Goal: Task Accomplishment & Management: Complete application form

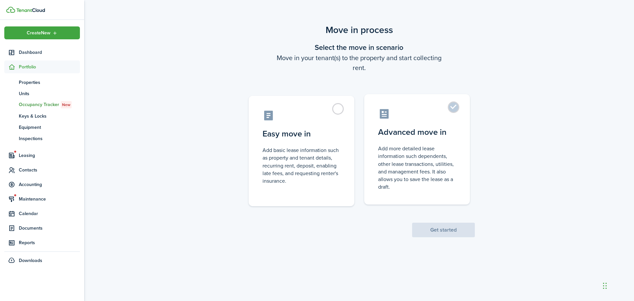
click at [405, 126] on control-radio-card-title "Advanced move in" at bounding box center [417, 132] width 78 height 12
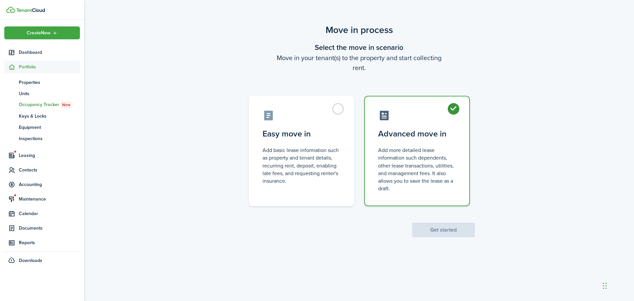
radio input "true"
click at [448, 233] on button "Get started" at bounding box center [443, 230] width 63 height 15
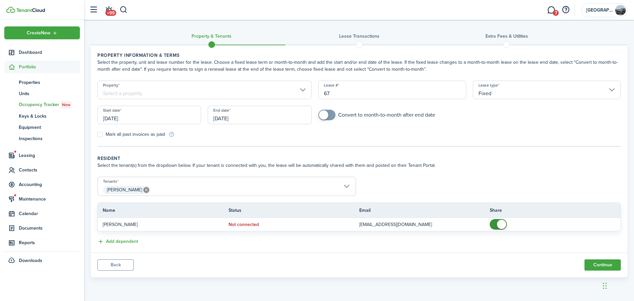
click at [243, 89] on input "Property" at bounding box center [204, 90] width 214 height 19
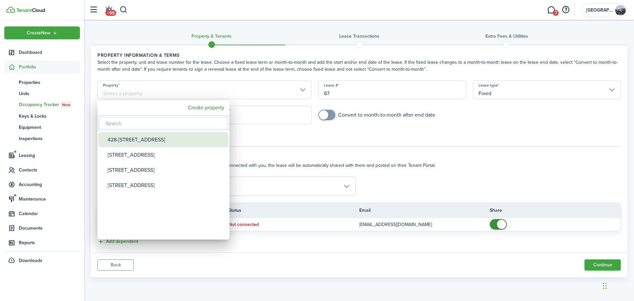
click at [137, 141] on div "428-[STREET_ADDRESS]" at bounding box center [166, 139] width 117 height 15
type input "428-[STREET_ADDRESS]"
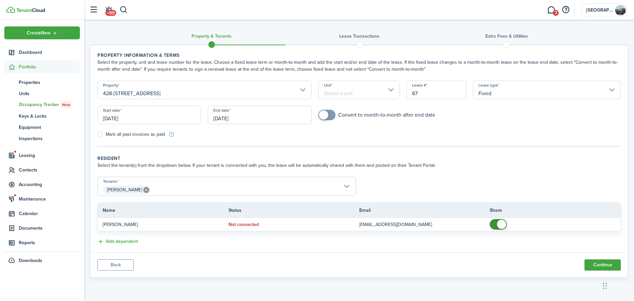
click at [354, 96] on input "Unit" at bounding box center [360, 90] width 82 height 19
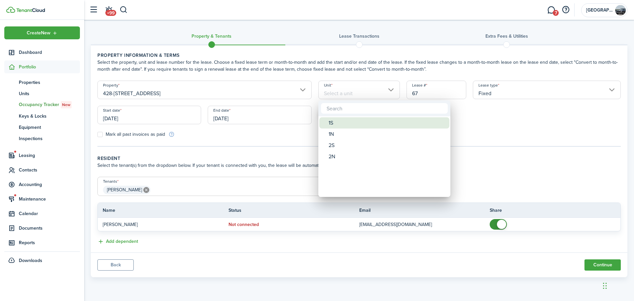
click at [337, 119] on div "1S" at bounding box center [387, 122] width 117 height 11
type input "1S"
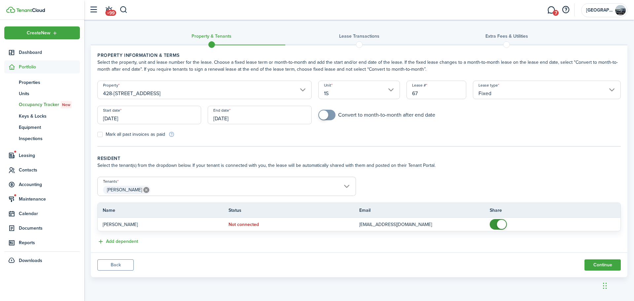
click at [180, 119] on input "[DATE]" at bounding box center [149, 115] width 104 height 19
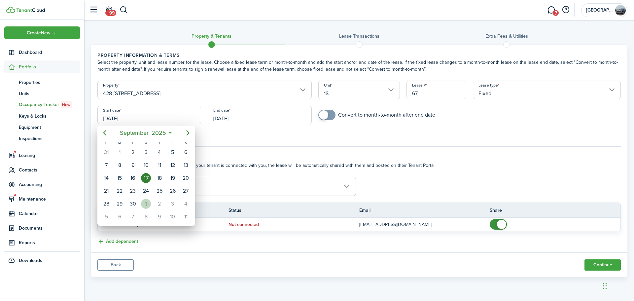
click at [146, 203] on div "1" at bounding box center [146, 204] width 10 height 10
type input "[DATE]"
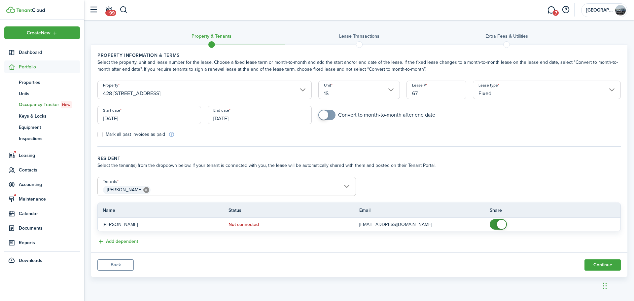
click at [247, 124] on input "[DATE]" at bounding box center [260, 115] width 104 height 19
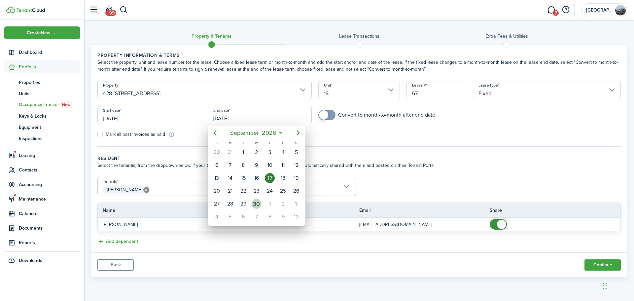
click at [256, 204] on div "30" at bounding box center [257, 204] width 10 height 10
type input "[DATE]"
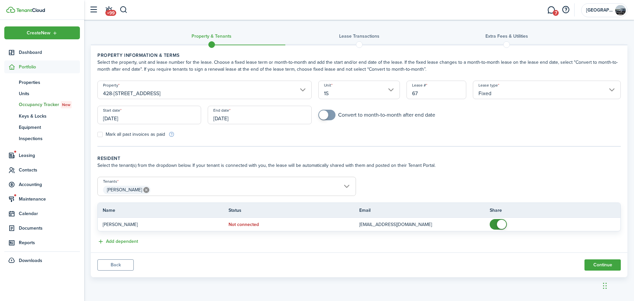
checkbox input "true"
click at [326, 113] on span at bounding box center [323, 114] width 9 height 9
click at [600, 266] on button "Continue" at bounding box center [603, 264] width 36 height 11
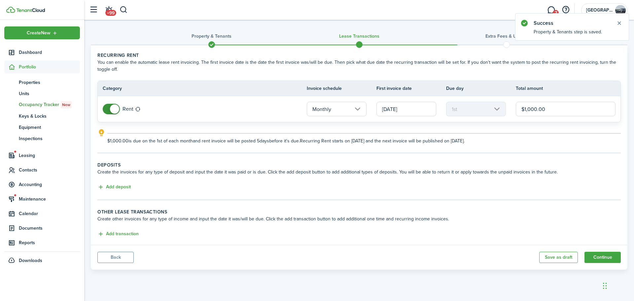
click at [532, 108] on input "$1,000.00" at bounding box center [566, 109] width 100 height 15
type input "$850.00"
click at [118, 186] on button "Add deposit" at bounding box center [113, 187] width 33 height 8
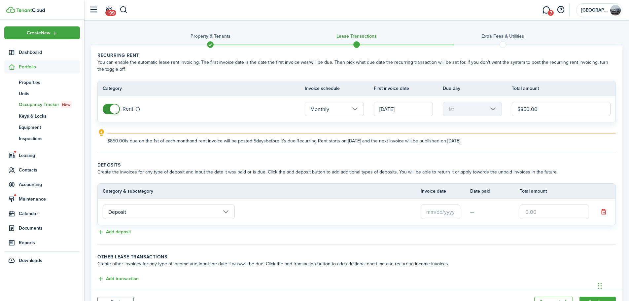
click at [434, 214] on input "text" at bounding box center [441, 212] width 40 height 15
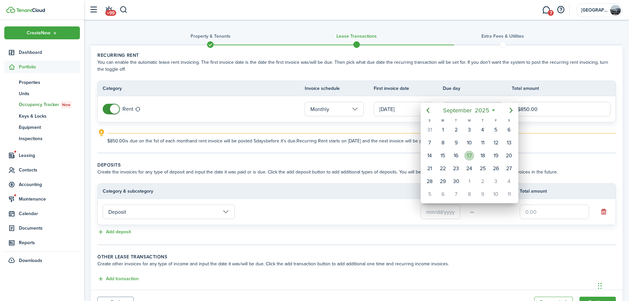
click at [469, 153] on div "17" at bounding box center [470, 156] width 10 height 10
type input "[DATE]"
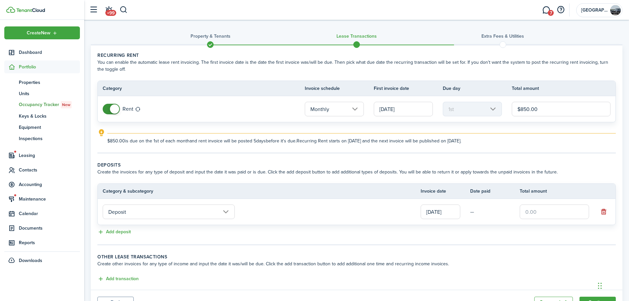
click at [547, 218] on input "text" at bounding box center [554, 212] width 69 height 15
type input "$1,700.00"
click at [430, 171] on wizard-step-header-description "Create the invoices for any type of deposit and input the date it was paid or i…" at bounding box center [356, 172] width 519 height 7
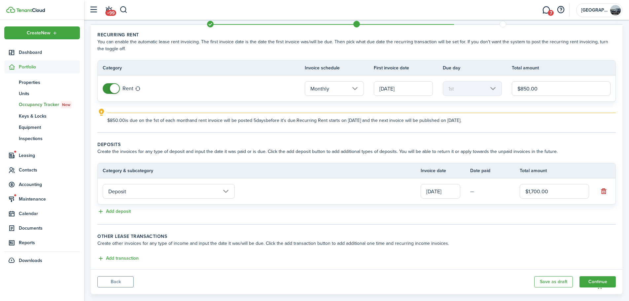
scroll to position [32, 0]
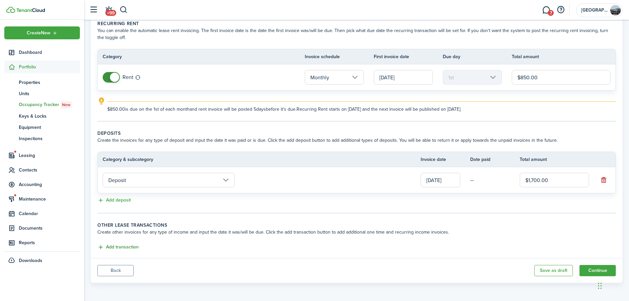
click at [126, 246] on button "Add transaction" at bounding box center [117, 248] width 41 height 8
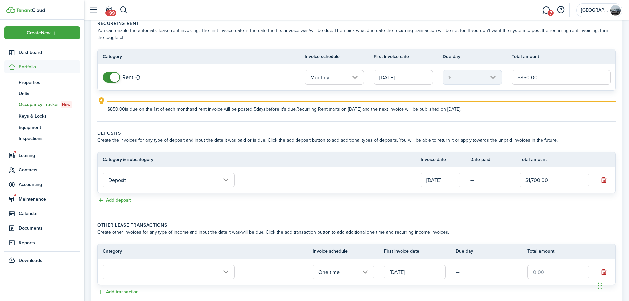
click at [208, 274] on input "text" at bounding box center [169, 272] width 132 height 15
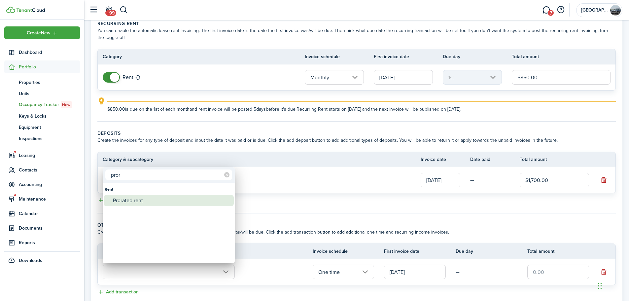
type input "pror"
click at [128, 200] on div "Prorated rent" at bounding box center [171, 200] width 117 height 11
type input "Rent / Prorated rent"
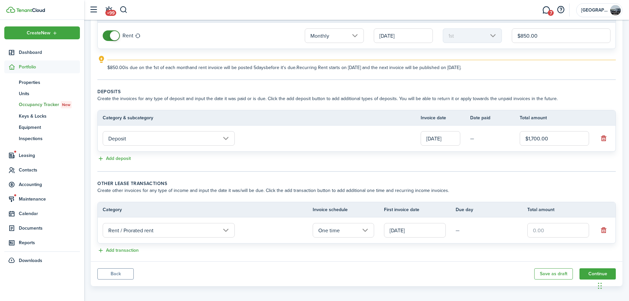
scroll to position [77, 0]
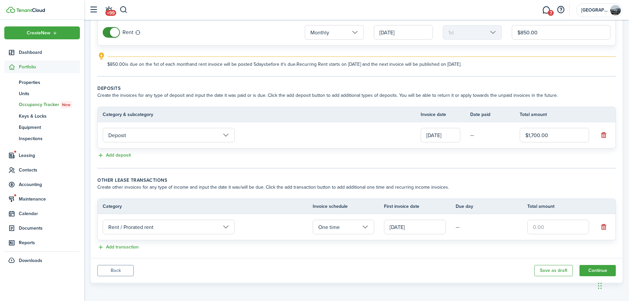
click at [431, 224] on input "[DATE]" at bounding box center [415, 227] width 62 height 15
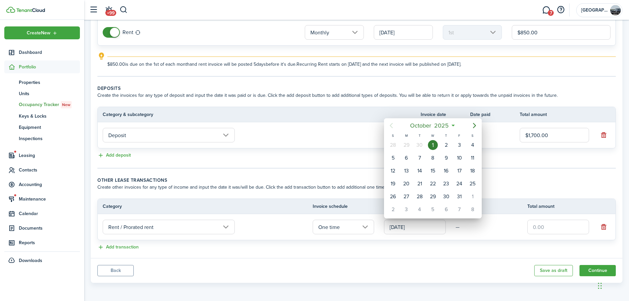
click at [479, 234] on div at bounding box center [314, 150] width 735 height 407
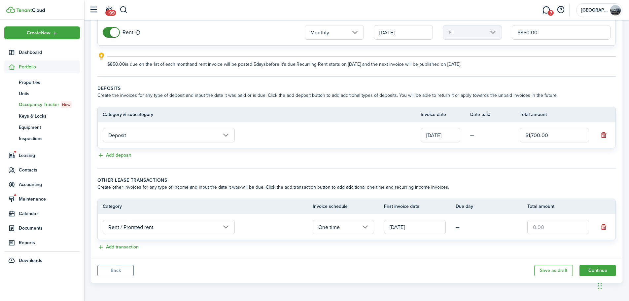
click at [562, 230] on input "text" at bounding box center [559, 227] width 62 height 15
type input "$300.00"
click at [593, 271] on button "Continue" at bounding box center [598, 270] width 36 height 11
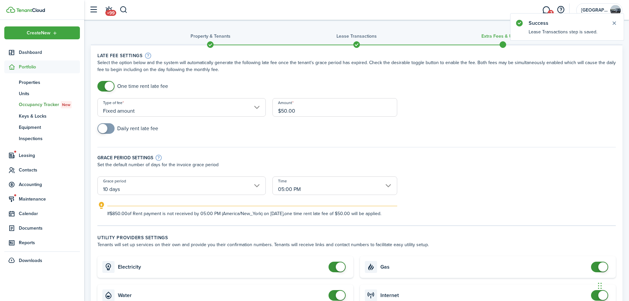
click at [109, 129] on span at bounding box center [106, 128] width 7 height 11
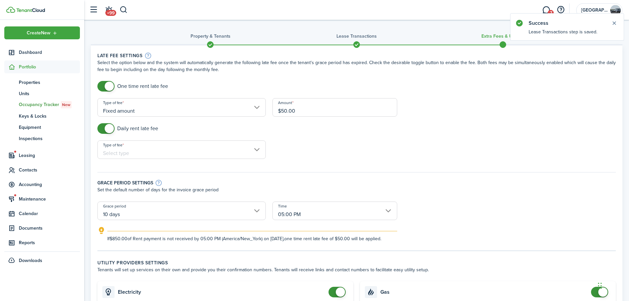
checkbox input "false"
click at [110, 130] on span at bounding box center [109, 128] width 9 height 9
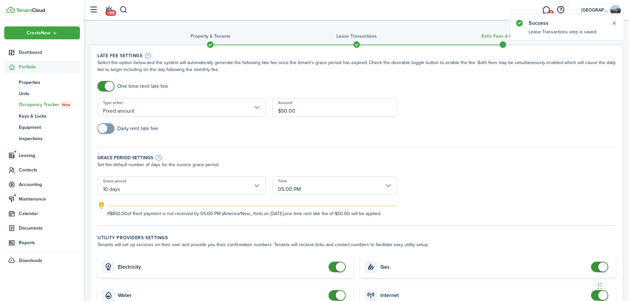
checkbox input "false"
click at [109, 86] on span at bounding box center [109, 86] width 9 height 9
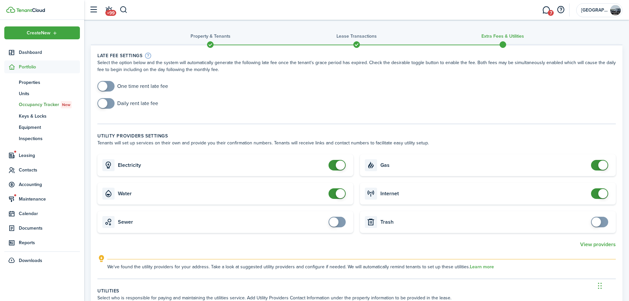
checkbox input "true"
click at [105, 101] on span at bounding box center [102, 103] width 9 height 9
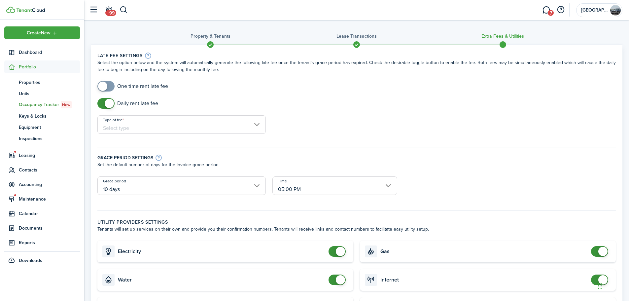
click at [158, 127] on input "Type of fee" at bounding box center [181, 124] width 169 height 19
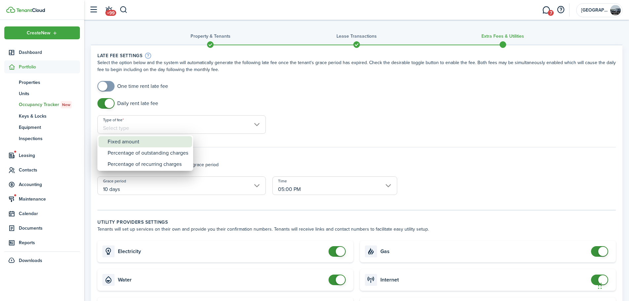
click at [149, 143] on div "Fixed amount" at bounding box center [148, 141] width 81 height 11
type input "Fixed amount"
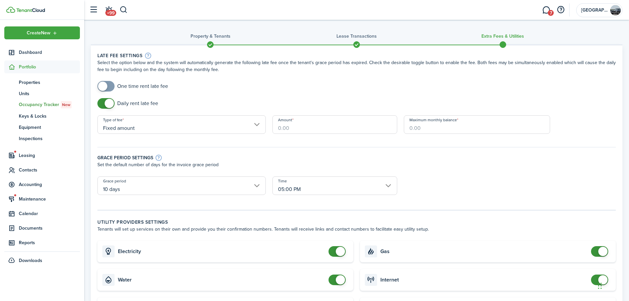
click at [303, 126] on input "Amount" at bounding box center [335, 124] width 125 height 19
type input "$5.00"
click at [453, 128] on input "Maximum monthly balance" at bounding box center [477, 124] width 147 height 19
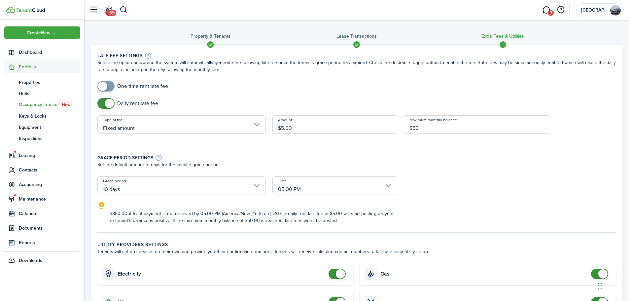
type input "$50.00"
click at [434, 159] on div "Grace period settings" at bounding box center [356, 157] width 519 height 7
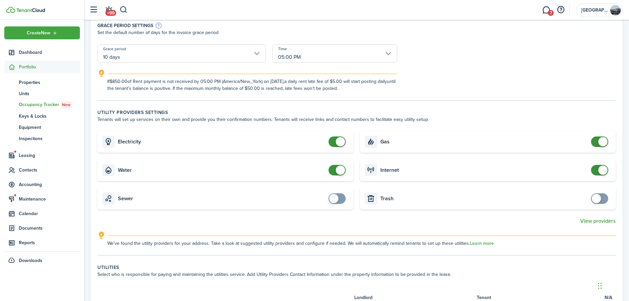
checkbox input "false"
click at [602, 144] on span at bounding box center [603, 141] width 9 height 9
checkbox input "false"
click at [339, 172] on span at bounding box center [340, 170] width 9 height 9
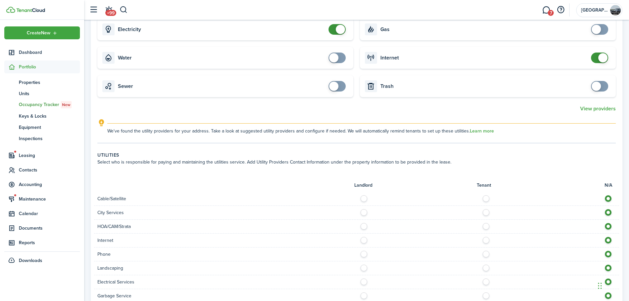
scroll to position [264, 0]
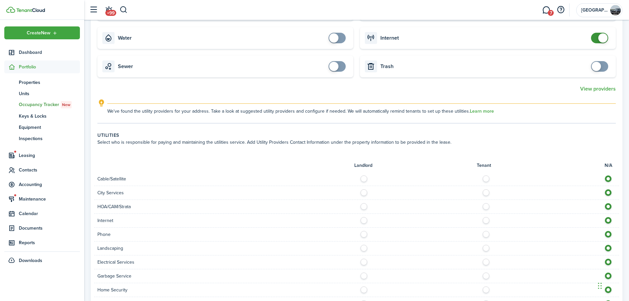
click at [485, 179] on label at bounding box center [488, 176] width 12 height 3
radio input "true"
click at [485, 220] on label at bounding box center [488, 218] width 12 height 3
radio input "true"
click at [486, 234] on label at bounding box center [488, 232] width 12 height 3
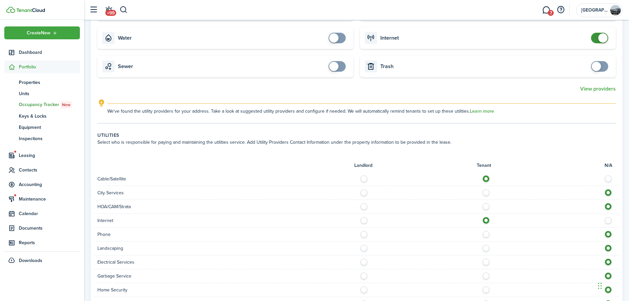
radio input "true"
click at [365, 248] on label at bounding box center [366, 246] width 12 height 3
radio input "true"
click at [363, 261] on label at bounding box center [366, 260] width 12 height 3
radio input "true"
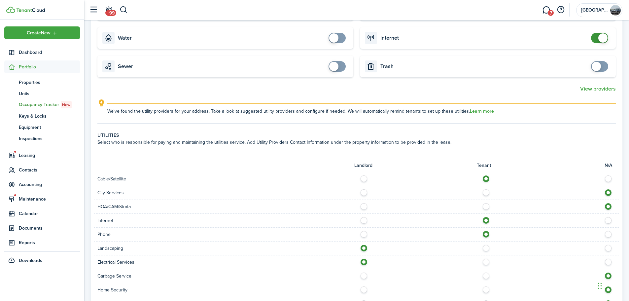
click at [364, 275] on label at bounding box center [366, 274] width 12 height 3
radio input "true"
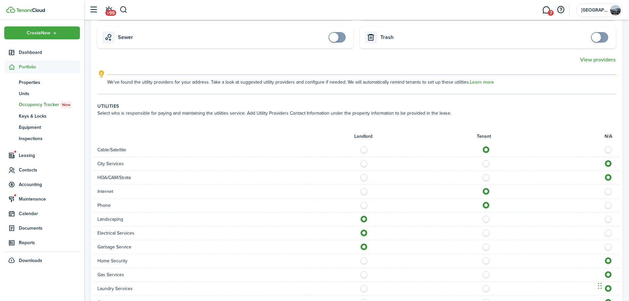
scroll to position [330, 0]
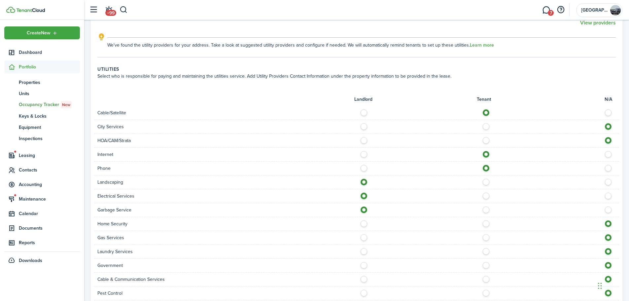
click at [485, 224] on label at bounding box center [488, 221] width 12 height 3
radio input "true"
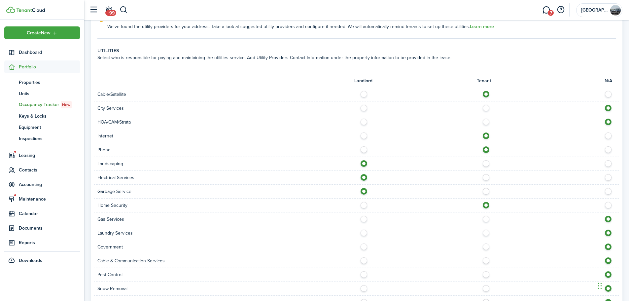
scroll to position [363, 0]
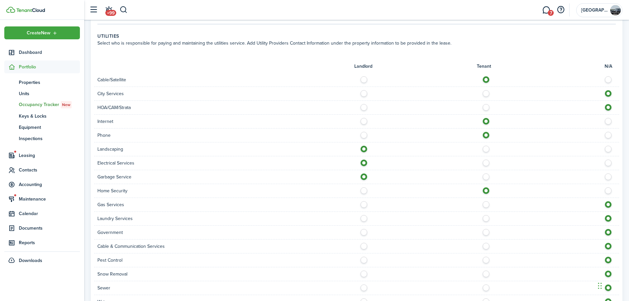
click at [367, 260] on label at bounding box center [366, 258] width 12 height 3
radio input "true"
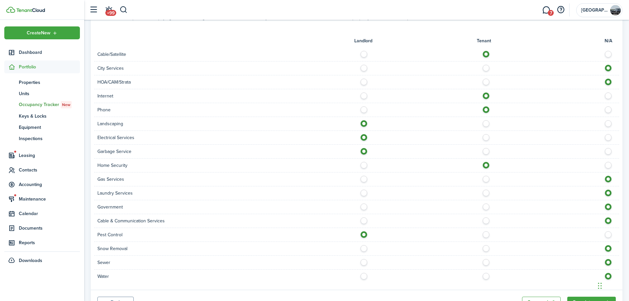
scroll to position [421, 0]
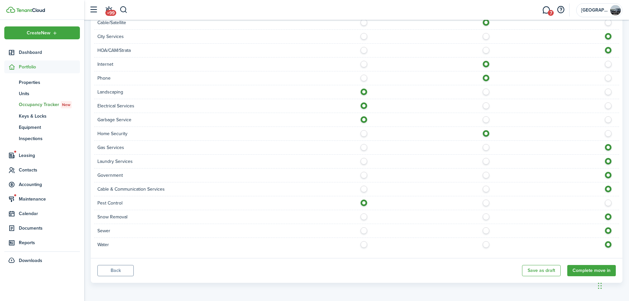
click at [363, 217] on label at bounding box center [366, 214] width 12 height 3
radio input "true"
click at [365, 235] on div "Sewer" at bounding box center [356, 231] width 525 height 14
click at [361, 229] on label at bounding box center [366, 228] width 12 height 3
radio input "true"
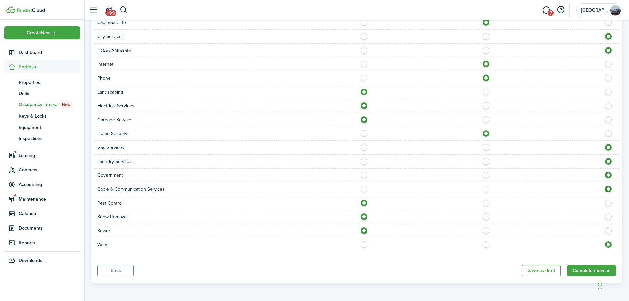
click at [364, 248] on div "Water" at bounding box center [356, 245] width 525 height 14
drag, startPoint x: 365, startPoint y: 246, endPoint x: 369, endPoint y: 246, distance: 3.4
click at [364, 245] on label at bounding box center [366, 242] width 12 height 3
radio input "true"
click at [578, 271] on button "Complete move in" at bounding box center [592, 270] width 49 height 11
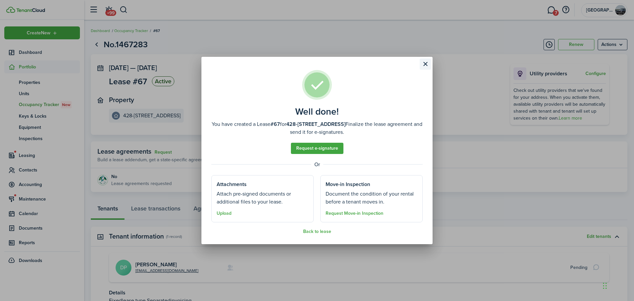
click at [420, 61] on button "Close modal" at bounding box center [425, 63] width 11 height 11
